Goal: Information Seeking & Learning: Learn about a topic

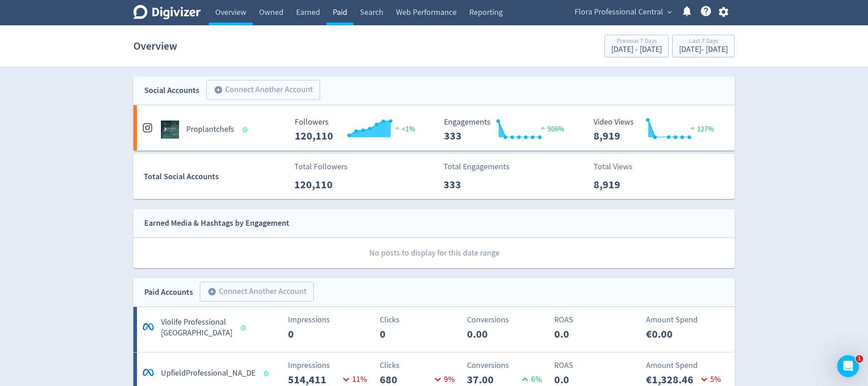
click at [345, 17] on link "Paid" at bounding box center [339, 12] width 27 height 25
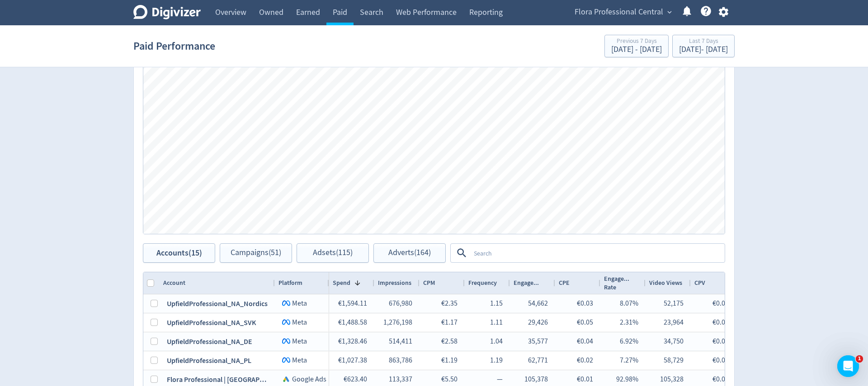
scroll to position [323, 0]
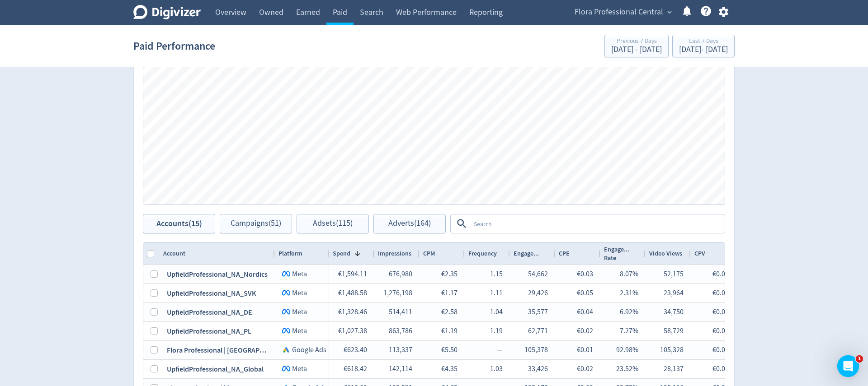
click at [513, 218] on textarea at bounding box center [597, 224] width 254 height 17
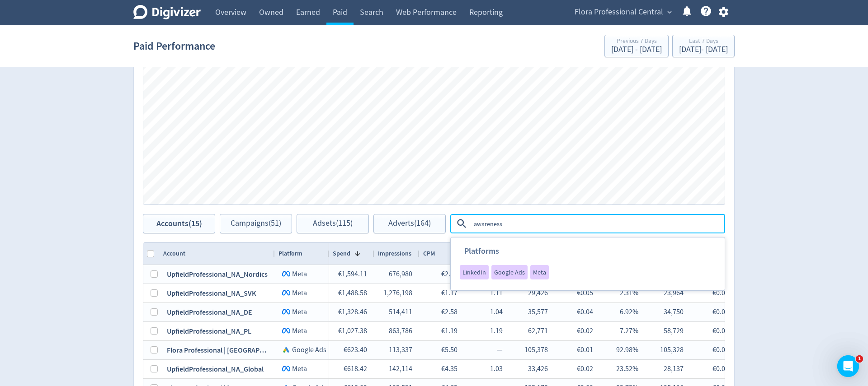
type textarea "awareness"
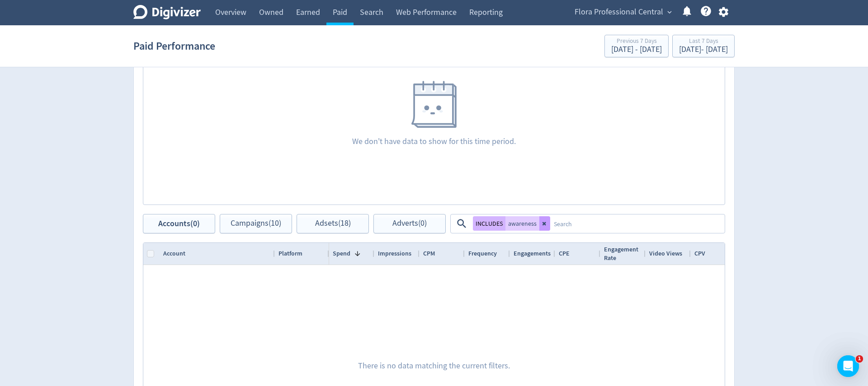
click at [546, 225] on icon at bounding box center [544, 223] width 5 height 5
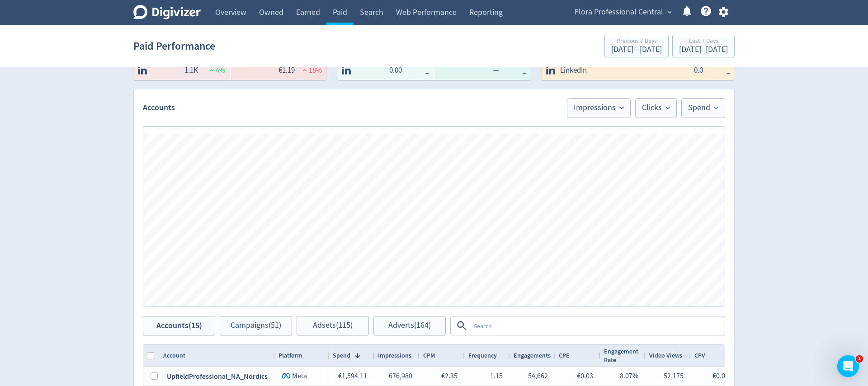
scroll to position [241, 0]
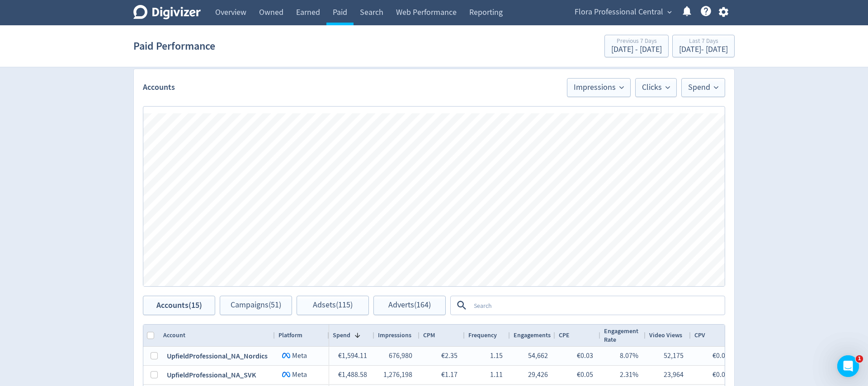
click at [532, 313] on textarea at bounding box center [597, 305] width 254 height 17
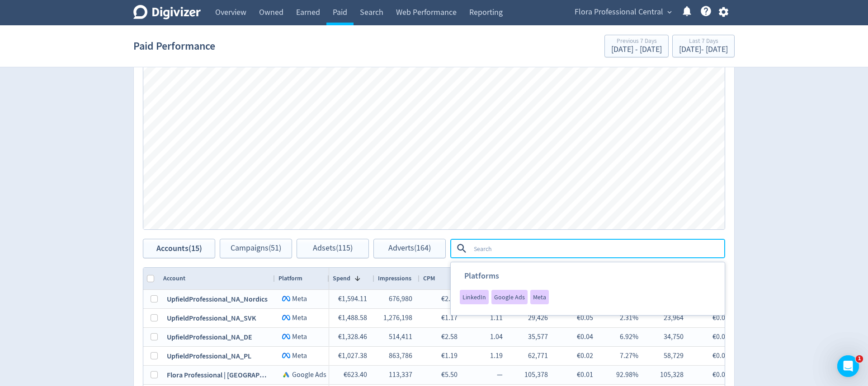
scroll to position [302, 0]
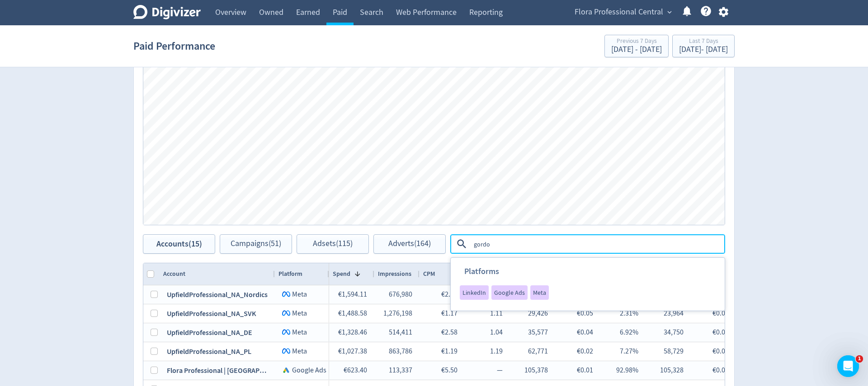
type textarea "[PERSON_NAME]"
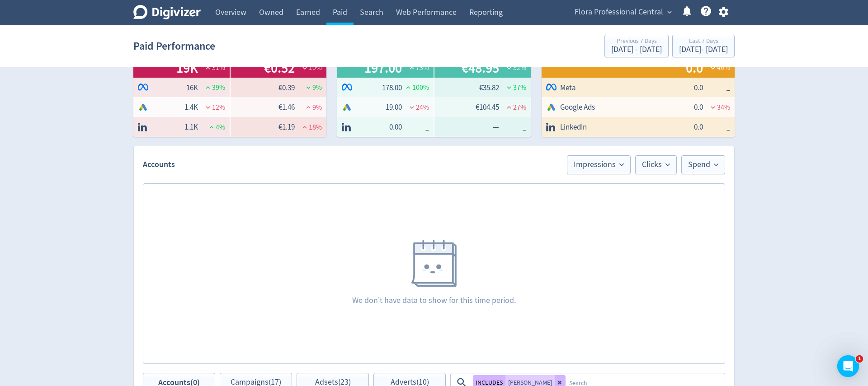
scroll to position [222, 0]
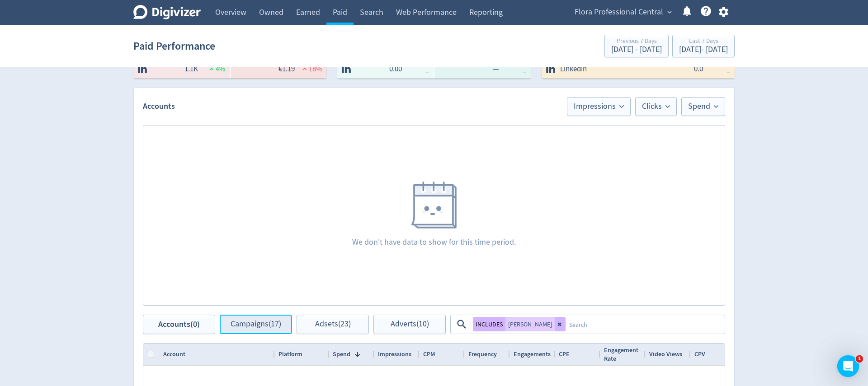
click at [250, 326] on span "Campaigns (17)" at bounding box center [256, 324] width 51 height 9
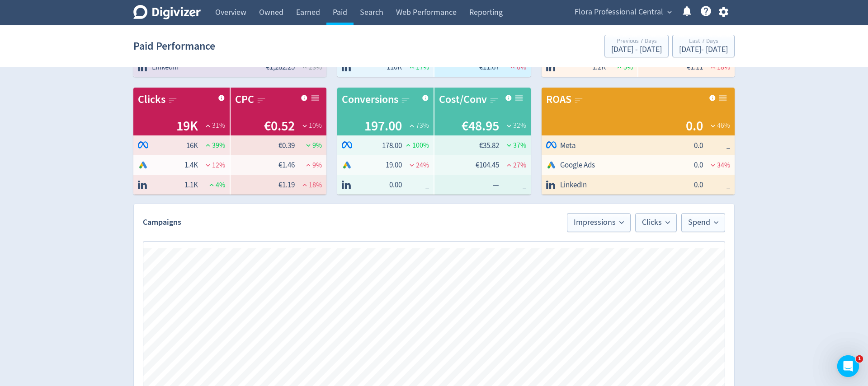
scroll to position [98, 0]
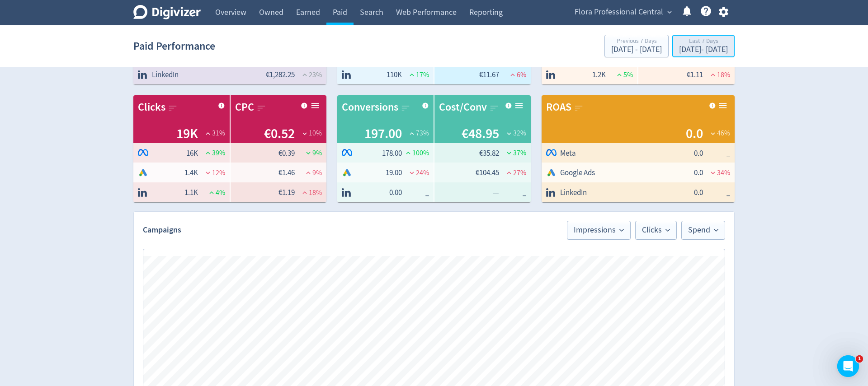
click at [682, 48] on div "[DATE] - [DATE]" at bounding box center [703, 50] width 49 height 8
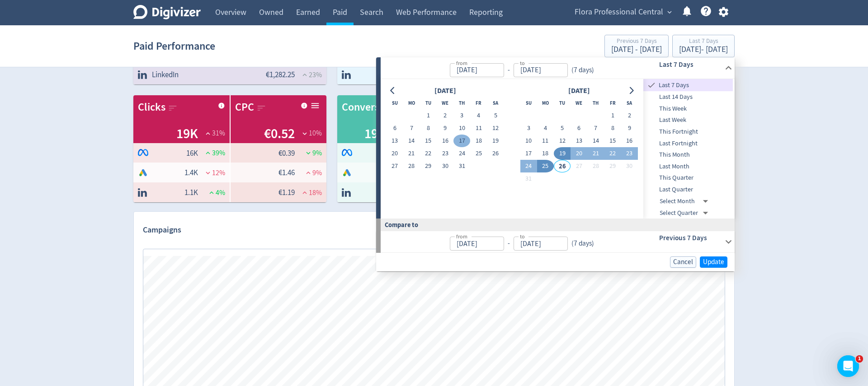
click at [461, 139] on button "17" at bounding box center [461, 141] width 17 height 13
type input "[DATE]"
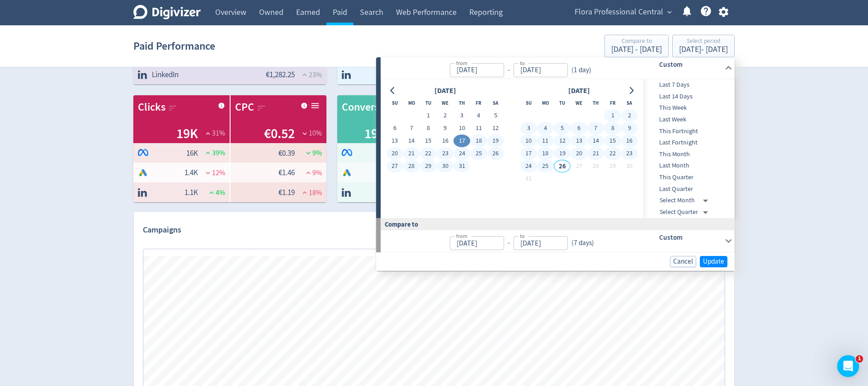
click at [540, 169] on button "25" at bounding box center [545, 166] width 17 height 13
type input "[DATE]"
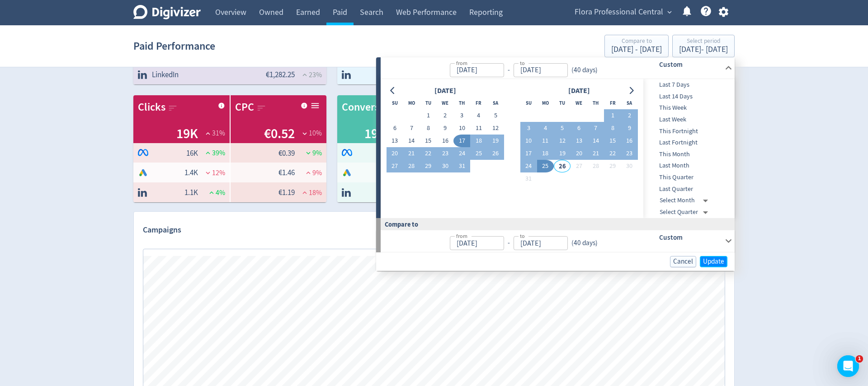
drag, startPoint x: 715, startPoint y: 262, endPoint x: 768, endPoint y: 235, distance: 59.4
click at [715, 262] on span "Update" at bounding box center [713, 262] width 21 height 7
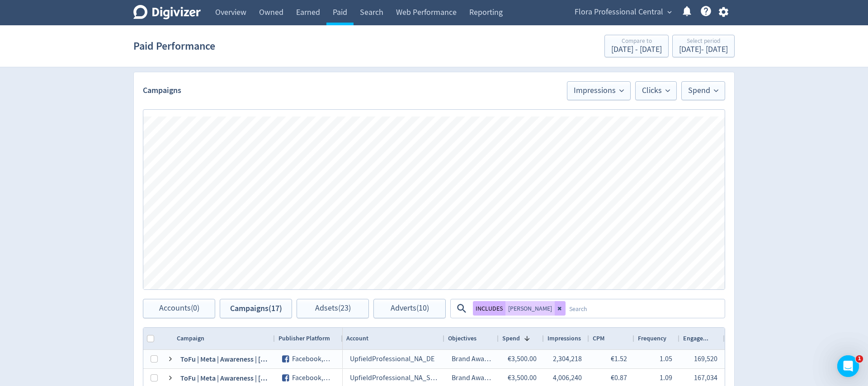
scroll to position [239, 0]
click at [682, 42] on div "Select period" at bounding box center [703, 42] width 49 height 8
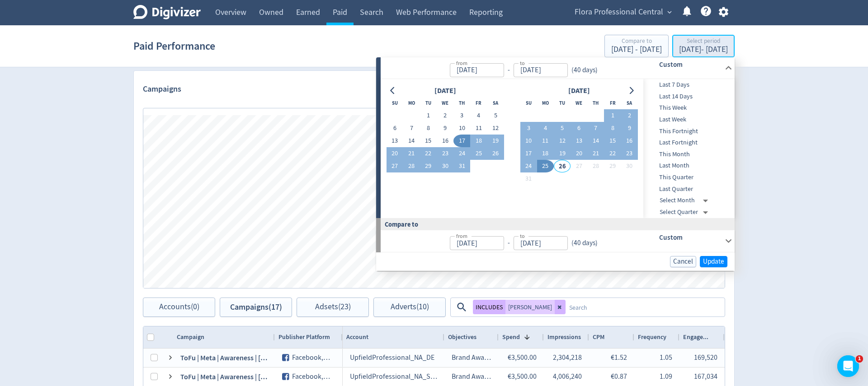
type input "[DATE]"
drag, startPoint x: 465, startPoint y: 140, endPoint x: 484, endPoint y: 144, distance: 19.5
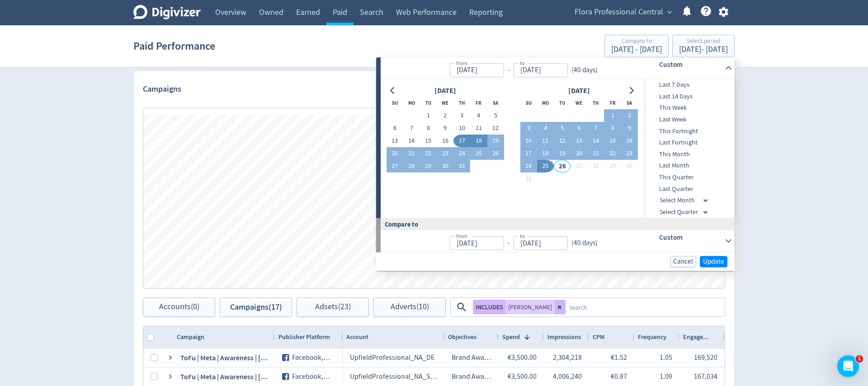
click at [465, 140] on button "17" at bounding box center [461, 141] width 17 height 13
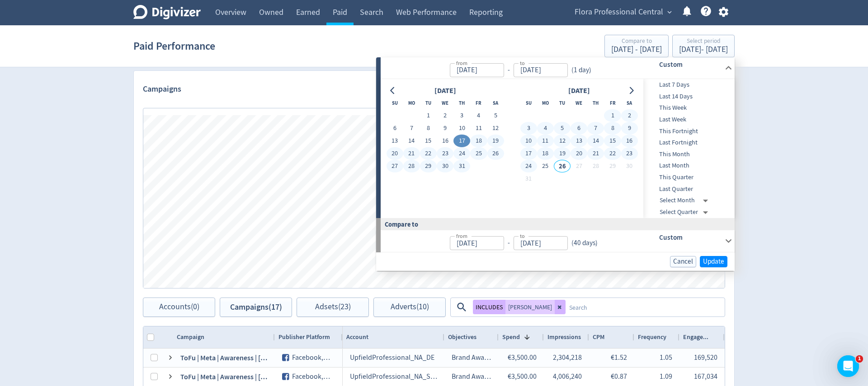
click at [533, 165] on button "24" at bounding box center [528, 166] width 17 height 13
type input "[DATE]"
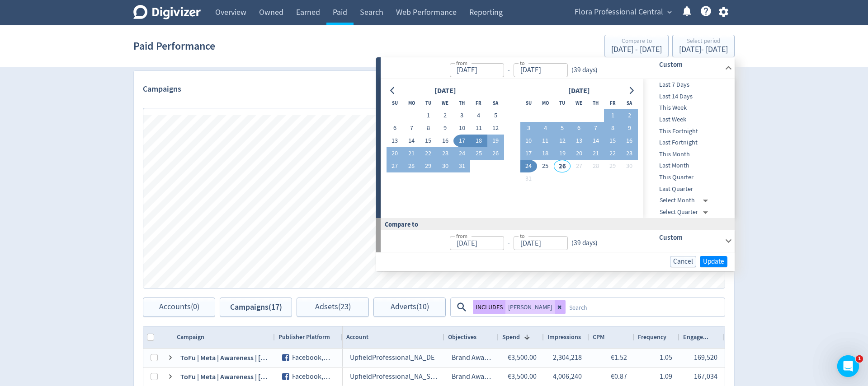
drag, startPoint x: 461, startPoint y: 136, endPoint x: 477, endPoint y: 139, distance: 16.4
click at [461, 136] on button "17" at bounding box center [461, 141] width 17 height 13
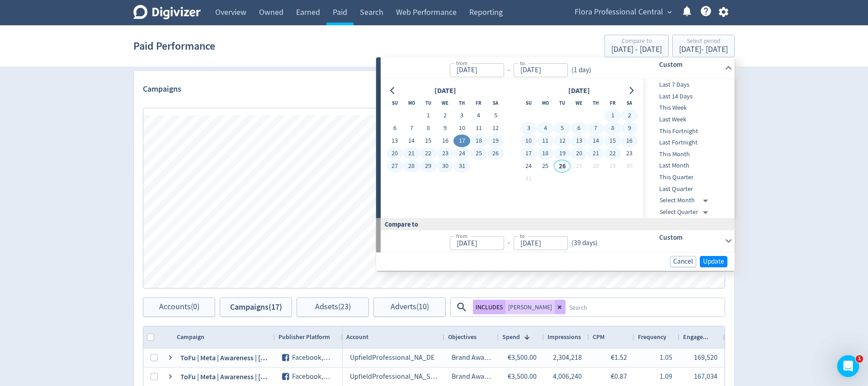
click at [610, 152] on button "22" at bounding box center [612, 153] width 17 height 13
type input "[DATE]"
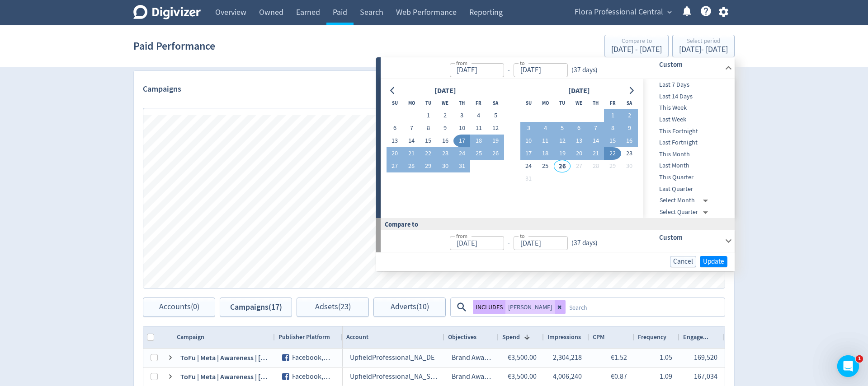
drag, startPoint x: 713, startPoint y: 270, endPoint x: 715, endPoint y: 265, distance: 5.1
click at [713, 270] on div "Cancel Update" at bounding box center [555, 262] width 358 height 19
drag, startPoint x: 717, startPoint y: 261, endPoint x: 853, endPoint y: 206, distance: 146.2
click at [717, 261] on span "Update" at bounding box center [713, 262] width 21 height 7
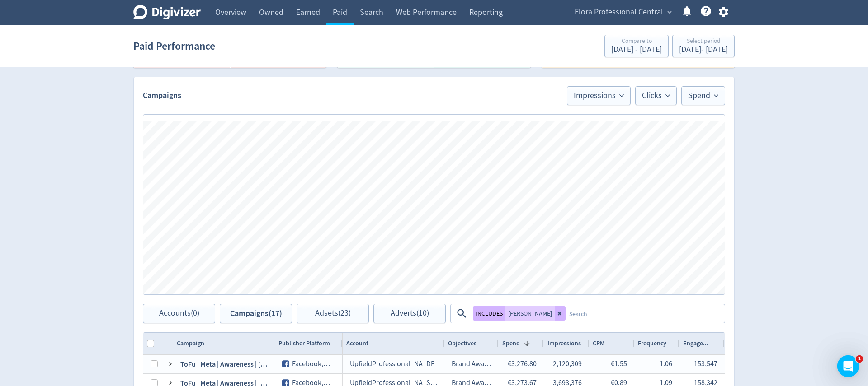
scroll to position [237, 0]
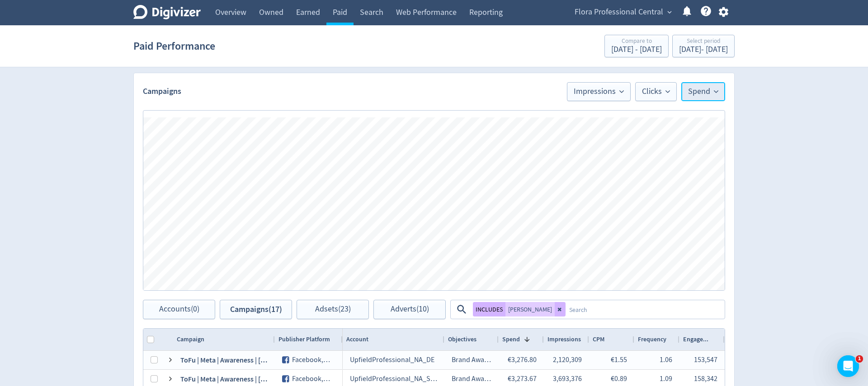
click at [712, 92] on span "Spend" at bounding box center [703, 92] width 30 height 8
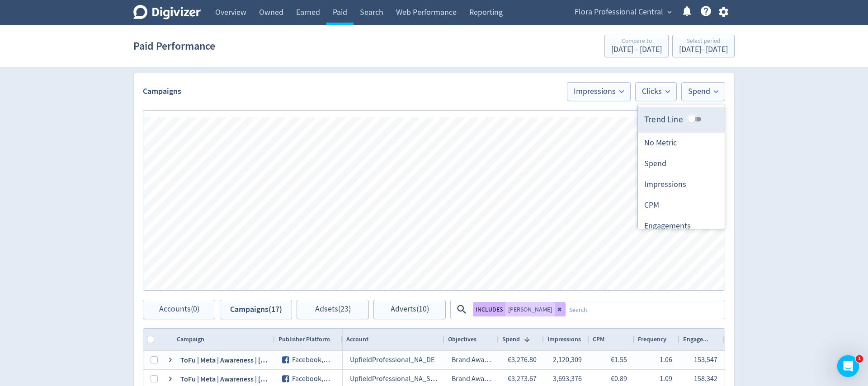
click at [699, 117] on input "Trend Line" at bounding box center [691, 119] width 33 height 11
checkbox input "true"
click at [780, 123] on div "Digivizer Logo [PERSON_NAME] Logo Overview Owned Earned Paid Search Web Perform…" at bounding box center [434, 191] width 868 height 857
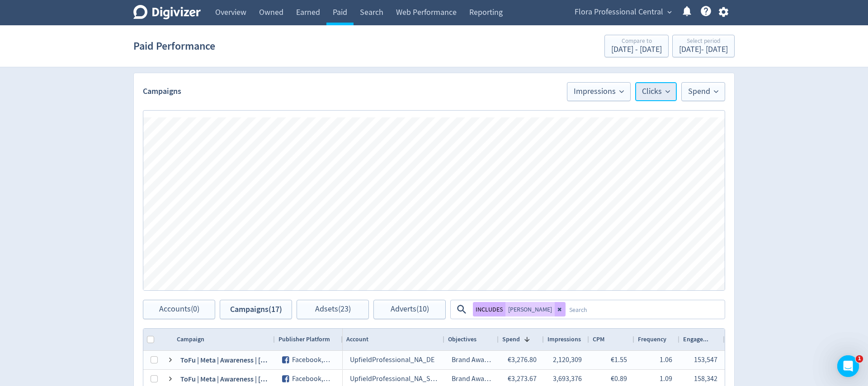
click at [668, 88] on span "Clicks" at bounding box center [656, 92] width 28 height 8
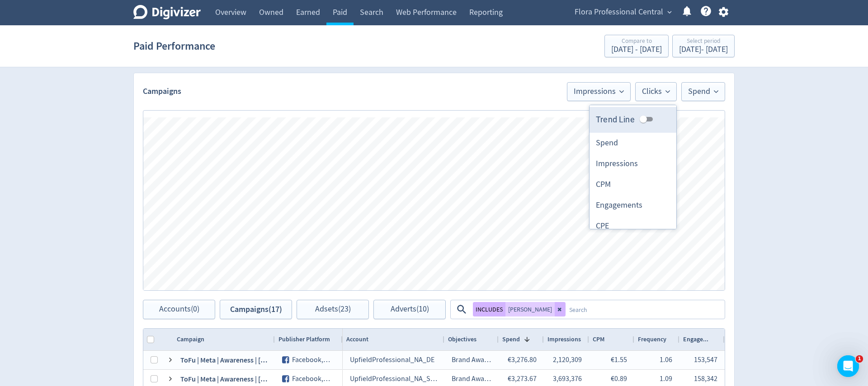
click at [652, 122] on input "Trend Line" at bounding box center [643, 119] width 33 height 11
checkbox input "true"
click at [621, 93] on icon at bounding box center [621, 91] width 5 height 5
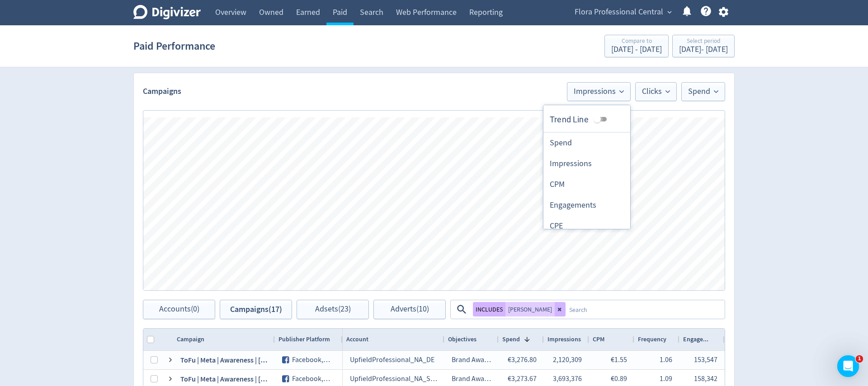
drag, startPoint x: 602, startPoint y: 120, endPoint x: 673, endPoint y: 129, distance: 71.5
click at [602, 120] on input "Trend Line" at bounding box center [597, 119] width 33 height 11
checkbox input "true"
click at [766, 155] on div "Digivizer Logo [PERSON_NAME] Logo Overview Owned Earned Paid Search Web Perform…" at bounding box center [434, 191] width 868 height 857
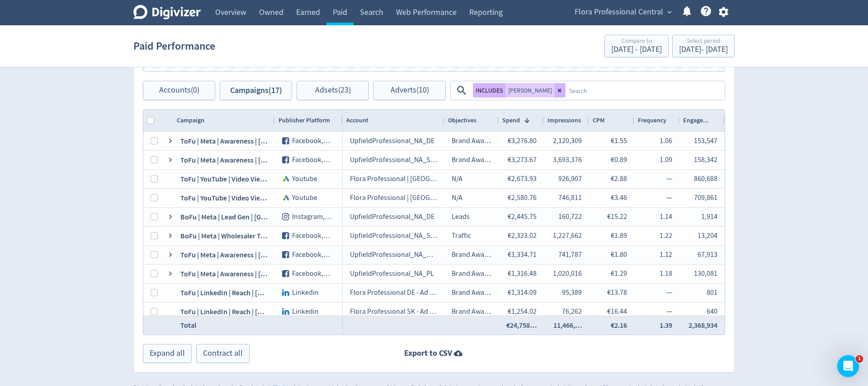
scroll to position [461, 0]
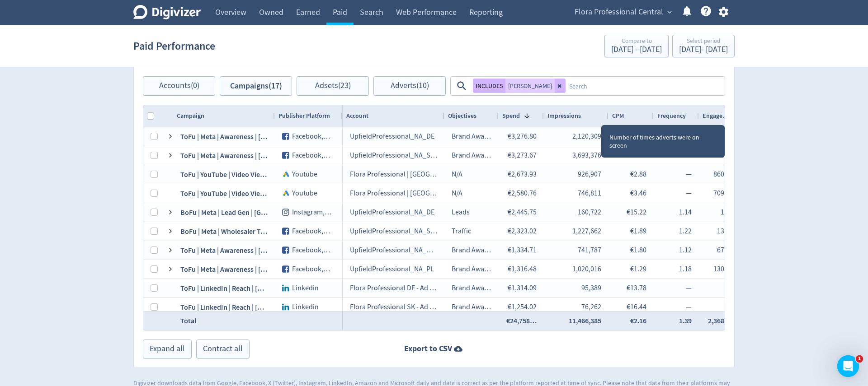
click at [607, 118] on div at bounding box center [608, 116] width 4 height 22
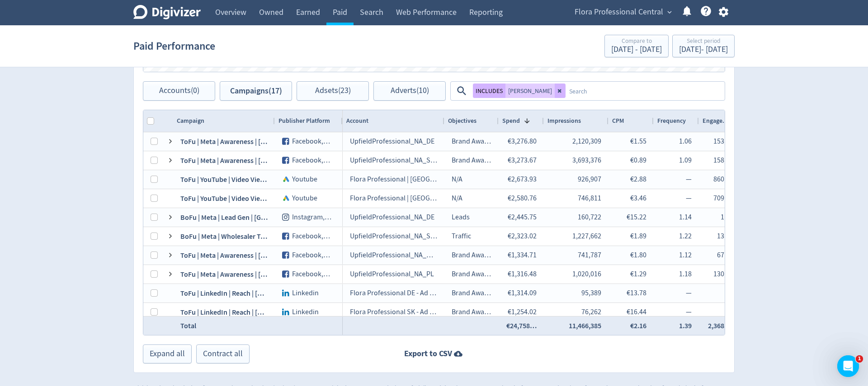
scroll to position [459, 0]
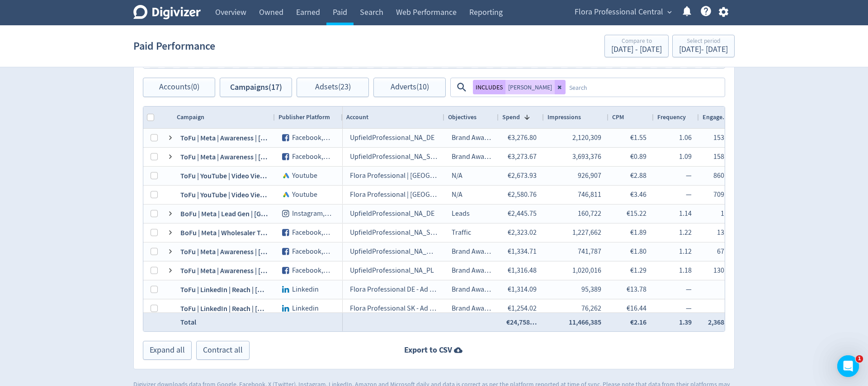
click at [565, 88] on textarea at bounding box center [644, 87] width 158 height 17
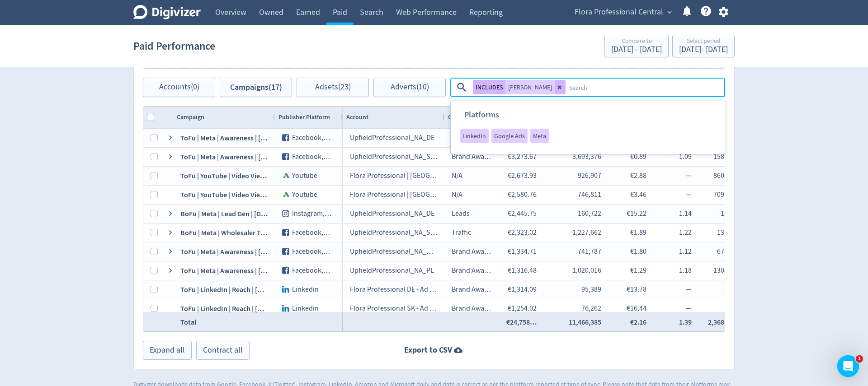
click at [542, 139] on span "Meta" at bounding box center [539, 136] width 13 height 6
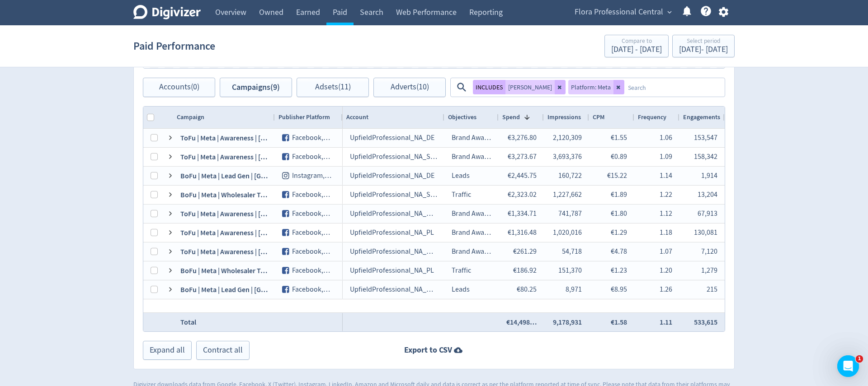
drag, startPoint x: 594, startPoint y: 88, endPoint x: 562, endPoint y: 89, distance: 31.7
click at [616, 88] on icon at bounding box center [618, 87] width 5 height 5
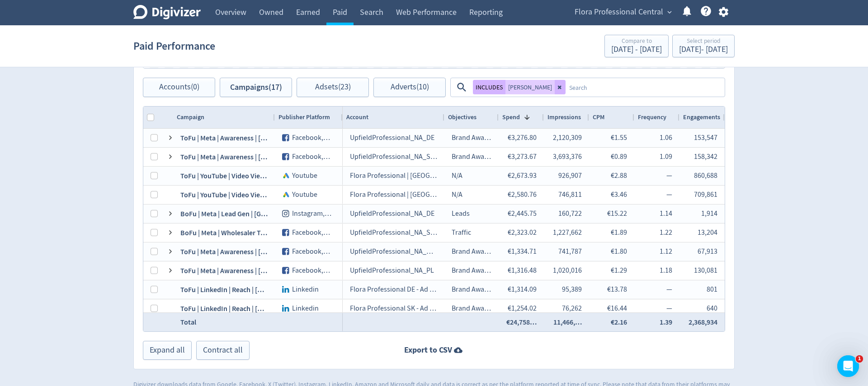
click at [565, 88] on textarea at bounding box center [644, 87] width 158 height 17
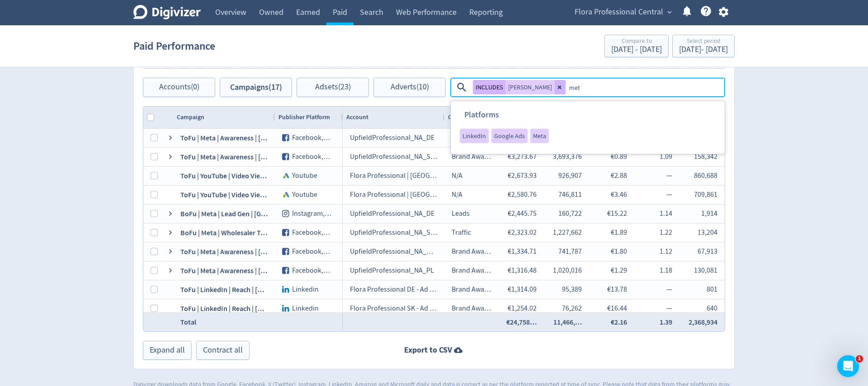
type textarea "meta"
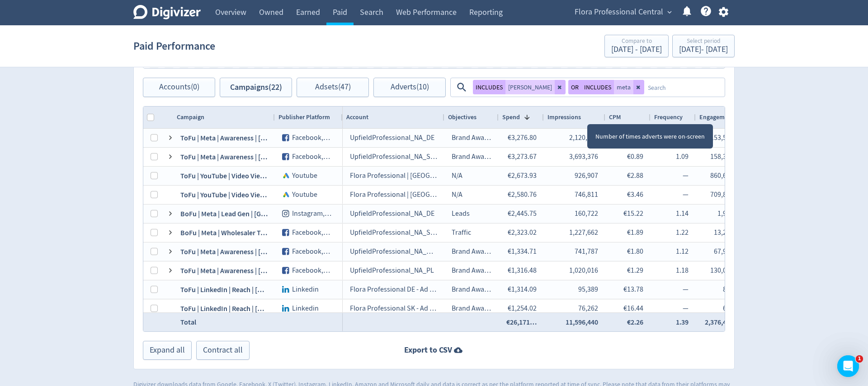
click at [604, 119] on div at bounding box center [605, 118] width 4 height 22
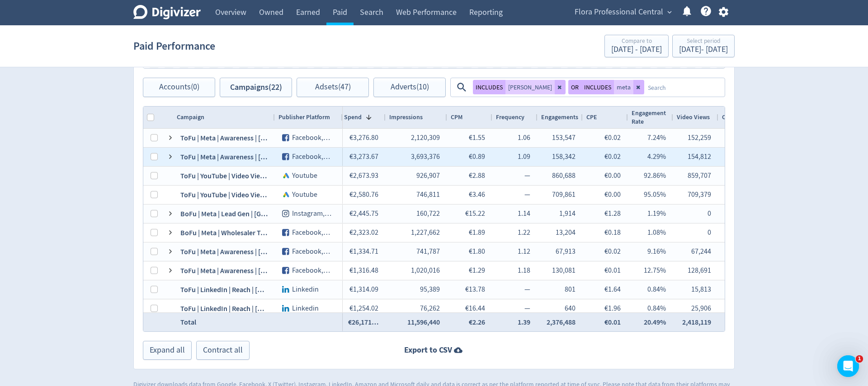
scroll to position [0, 0]
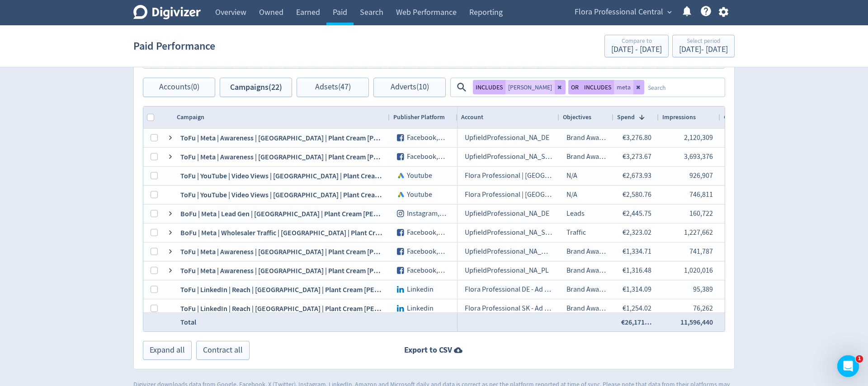
drag, startPoint x: 290, startPoint y: 119, endPoint x: 379, endPoint y: 117, distance: 89.5
click at [388, 118] on div at bounding box center [389, 118] width 4 height 22
click at [234, 118] on div "Campaign" at bounding box center [282, 117] width 210 height 17
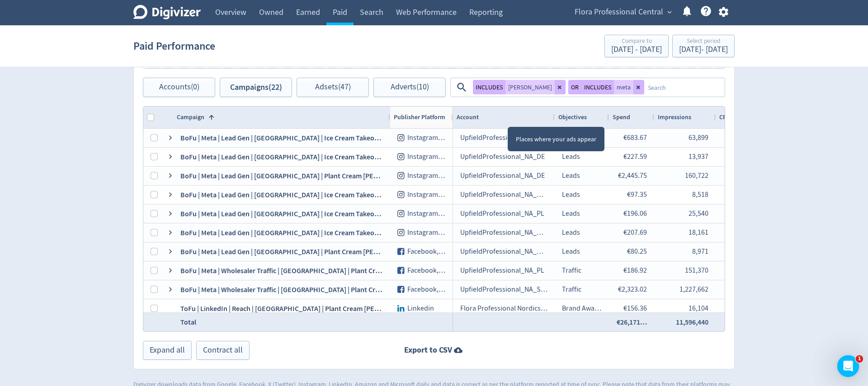
drag, startPoint x: 473, startPoint y: 118, endPoint x: 453, endPoint y: 122, distance: 20.3
click at [451, 119] on div at bounding box center [453, 118] width 4 height 22
